Goal: Use online tool/utility: Utilize a website feature to perform a specific function

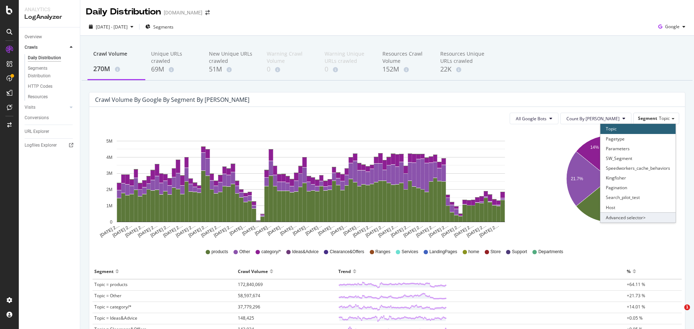
click at [615, 217] on div "Advanced selector >" at bounding box center [637, 217] width 75 height 10
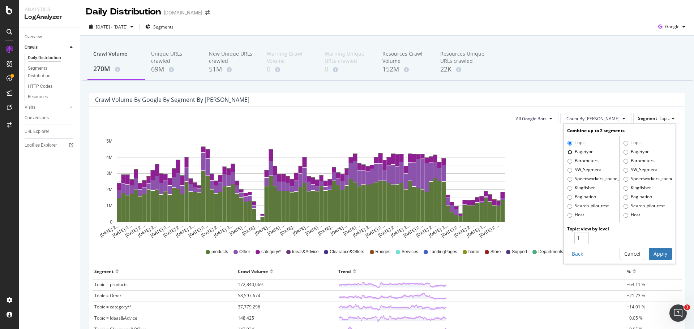
click at [567, 152] on input "Pagetype" at bounding box center [569, 152] width 5 height 5
radio input "true"
radio input "false"
click at [580, 234] on input "1" at bounding box center [581, 238] width 14 height 12
type input "2"
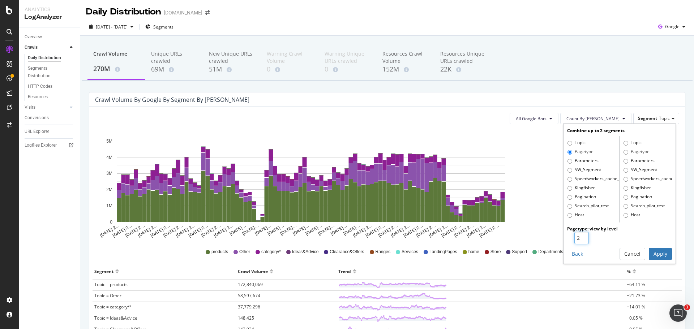
click at [576, 236] on input "2" at bounding box center [581, 238] width 14 height 12
click at [643, 255] on div "Back Cancel Apply" at bounding box center [619, 254] width 105 height 12
drag, startPoint x: 648, startPoint y: 256, endPoint x: 644, endPoint y: 254, distance: 4.9
click at [649, 256] on button "Apply" at bounding box center [660, 254] width 23 height 12
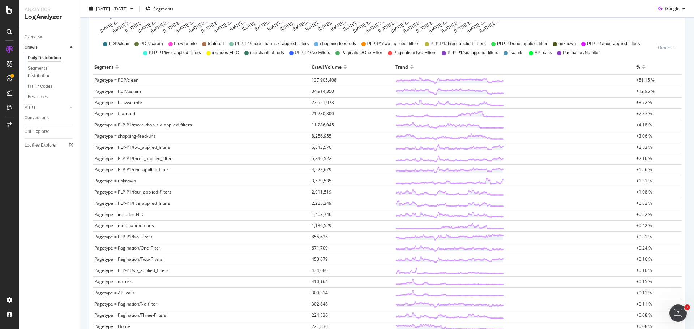
scroll to position [217, 0]
